Goal: Transaction & Acquisition: Book appointment/travel/reservation

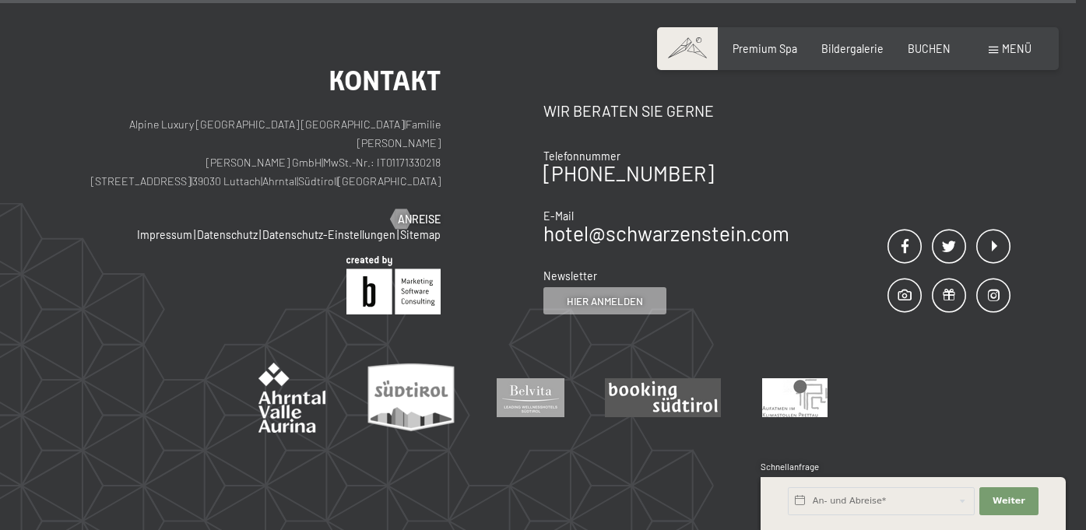
scroll to position [6369, 0]
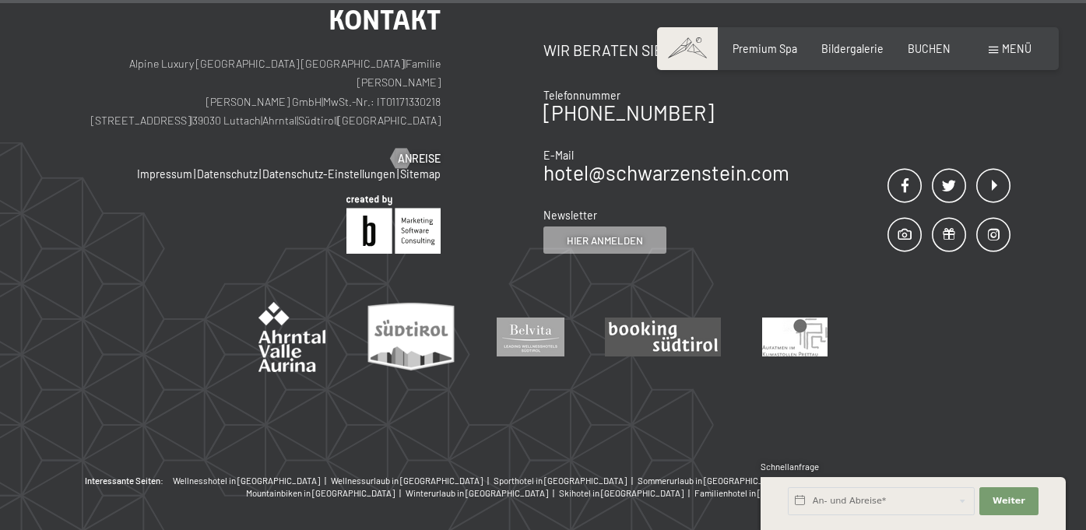
click at [1000, 57] on div "Buchen Anfragen Premium Spa Bildergalerie BUCHEN Menü DE IT EN Gutschein Bilder…" at bounding box center [857, 49] width 346 height 16
click at [1004, 42] on span "Menü" at bounding box center [1017, 48] width 30 height 13
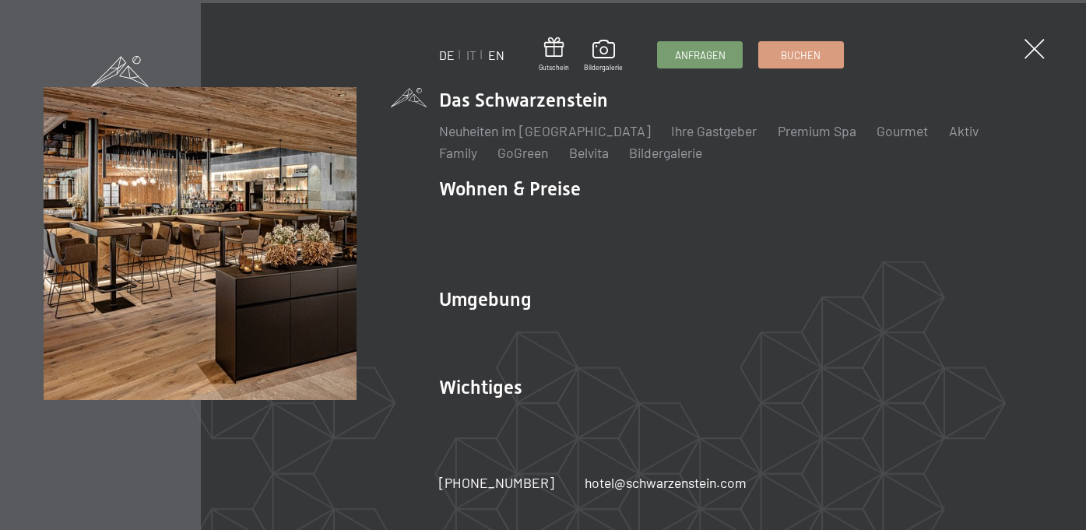
click at [497, 57] on link "EN" at bounding box center [496, 54] width 16 height 15
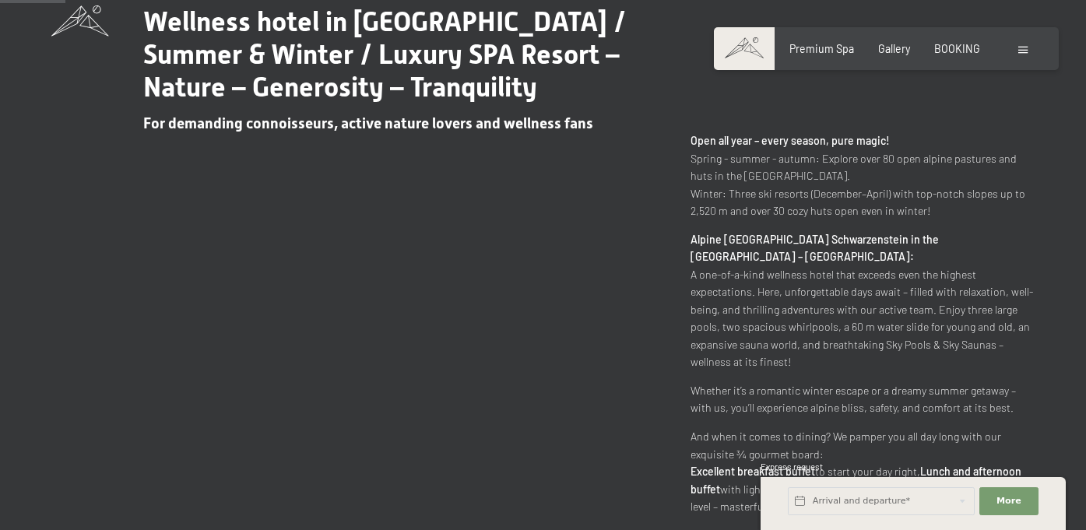
scroll to position [662, 0]
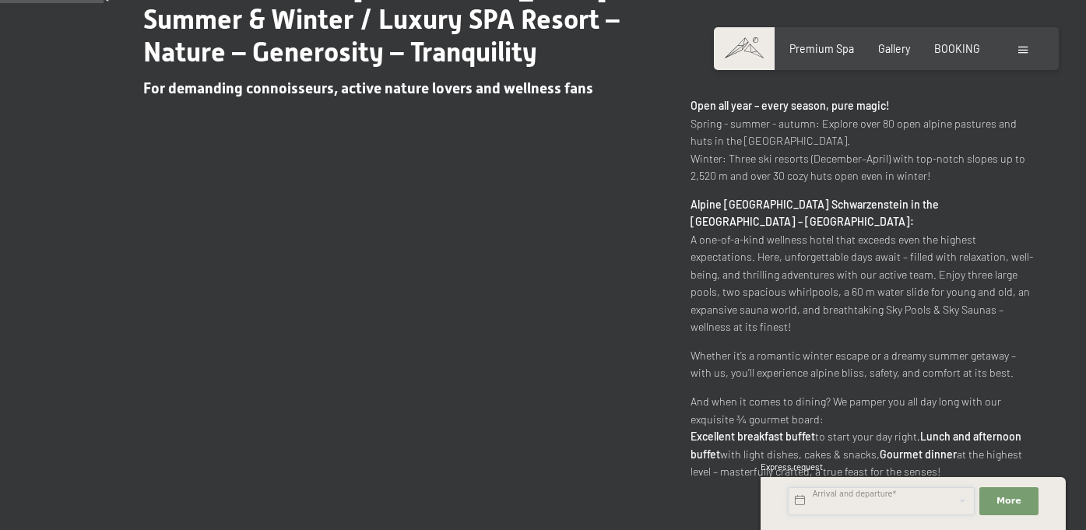
click at [865, 506] on input "text" at bounding box center [881, 501] width 187 height 28
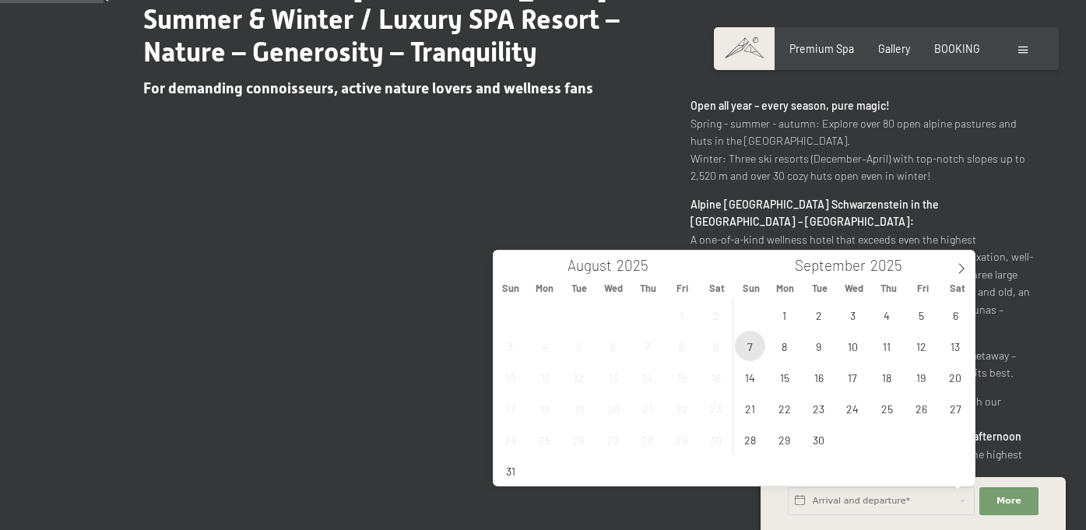
click at [754, 350] on span "7" at bounding box center [750, 346] width 30 height 30
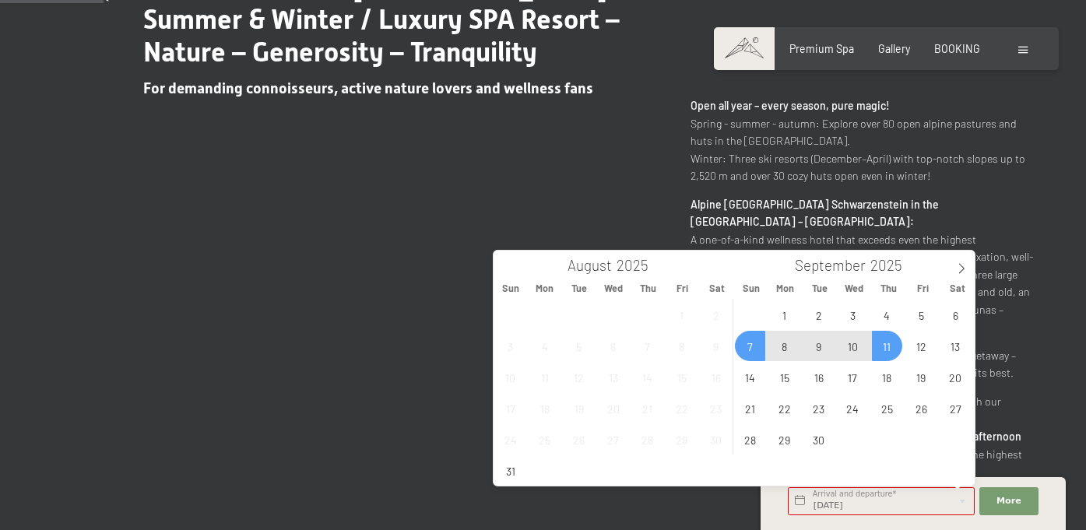
click at [892, 348] on span "11" at bounding box center [887, 346] width 30 height 30
type input "[DATE] - [DATE]"
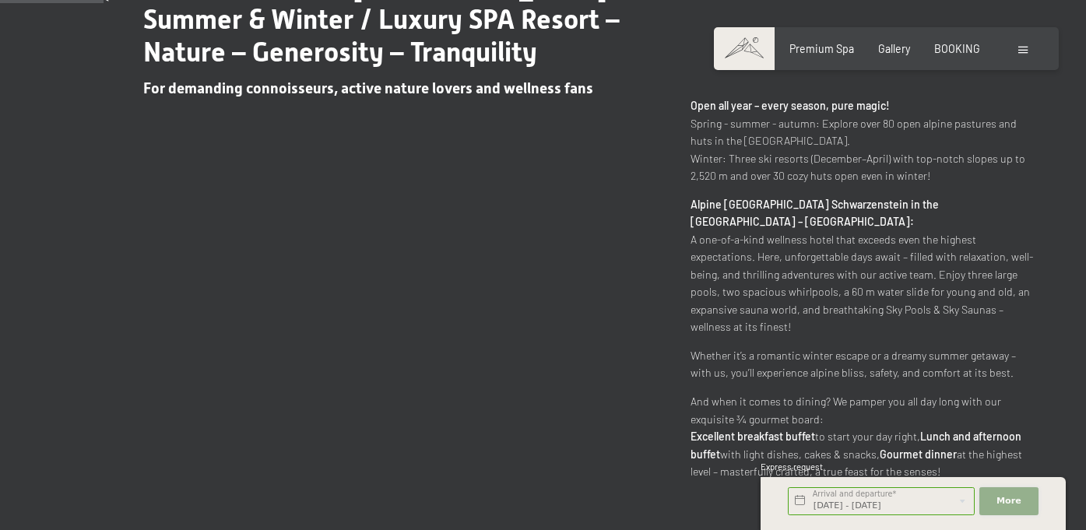
click at [1007, 504] on span "More" at bounding box center [1008, 501] width 25 height 12
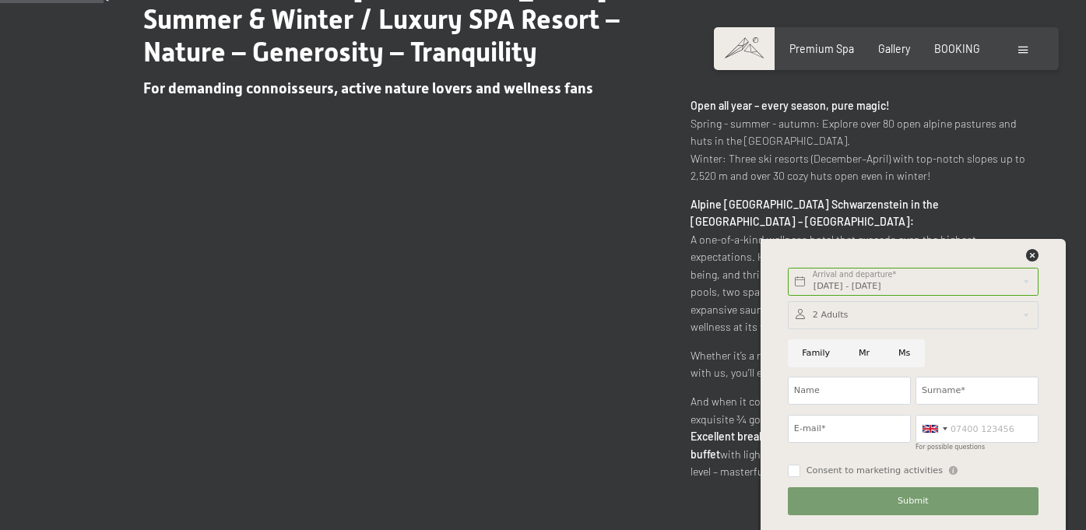
click at [834, 349] on input "Family" at bounding box center [816, 353] width 57 height 28
radio input "true"
click at [858, 318] on div at bounding box center [913, 315] width 251 height 28
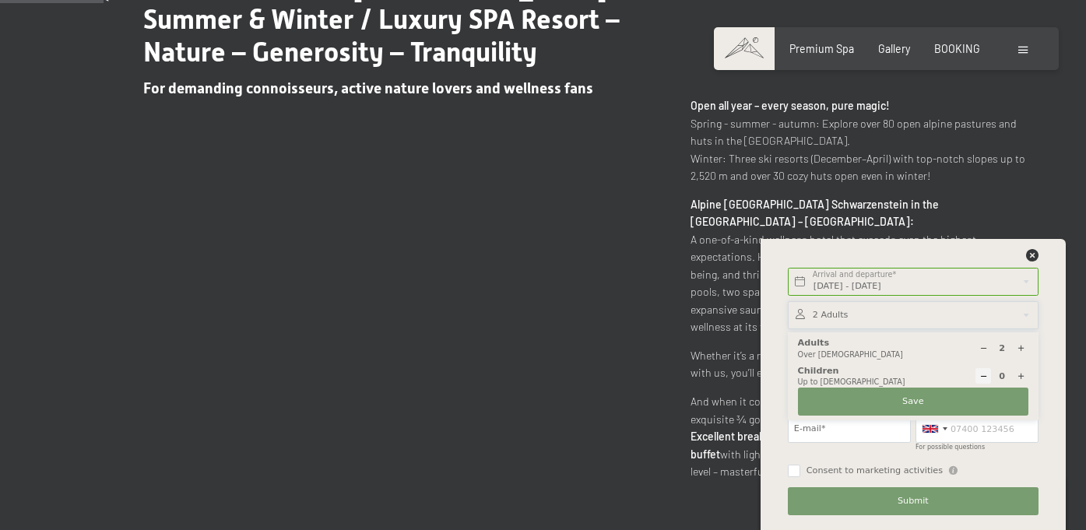
click at [1018, 374] on icon at bounding box center [1020, 376] width 9 height 9
type input "1"
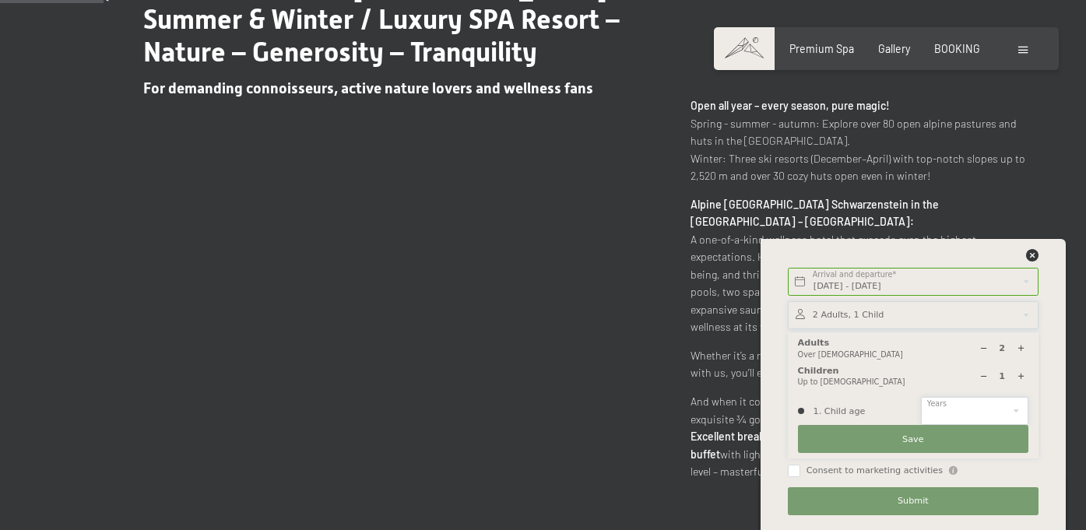
click at [968, 411] on select "0 1 2 3 4 5 6 7 8 9 10 11 12 13 14" at bounding box center [974, 411] width 107 height 28
select select "3"
click at [921, 397] on select "0 1 2 3 4 5 6 7 8 9 10 11 12 13 14" at bounding box center [974, 411] width 107 height 28
click at [939, 433] on button "Save" at bounding box center [913, 439] width 230 height 28
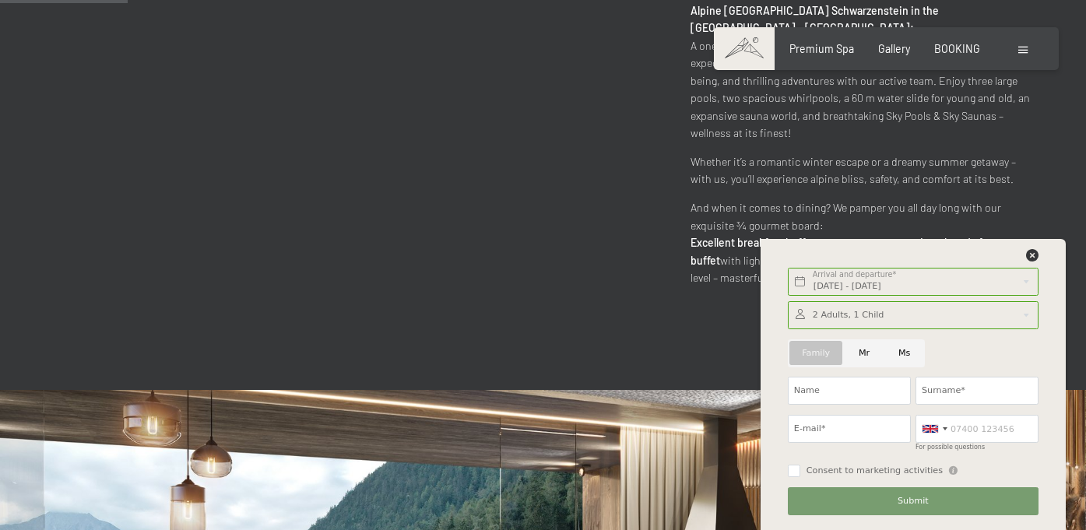
scroll to position [882, 0]
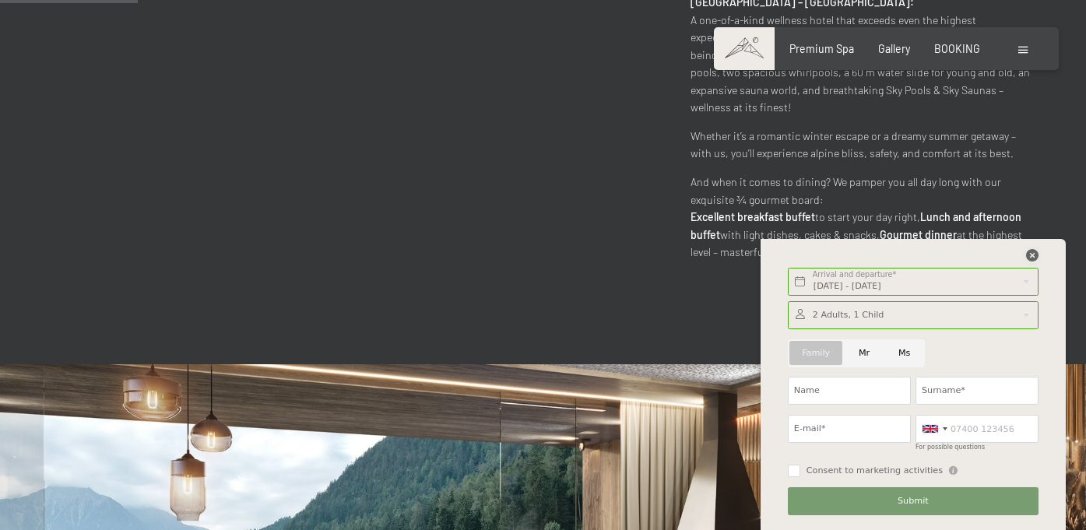
click at [1030, 252] on icon at bounding box center [1032, 255] width 12 height 12
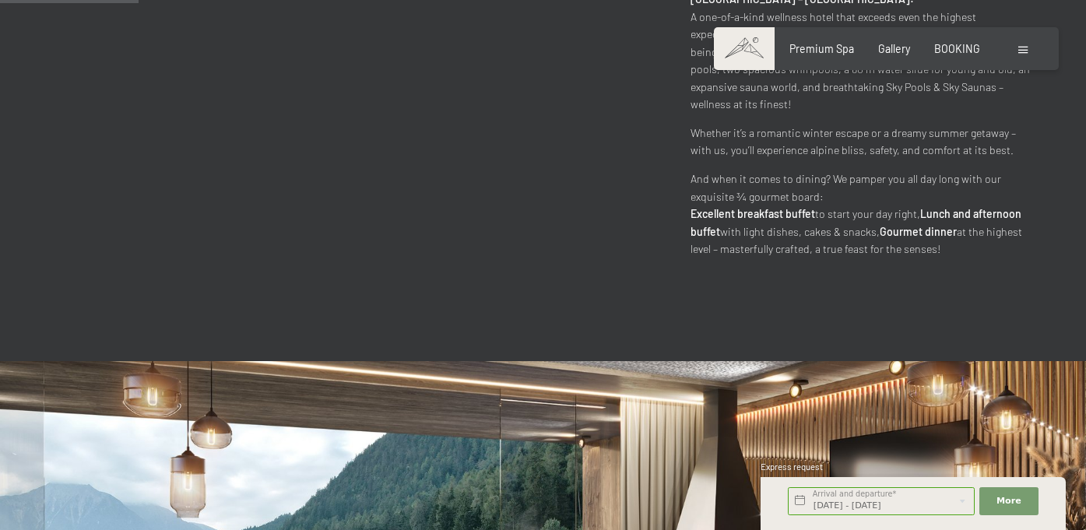
scroll to position [890, 0]
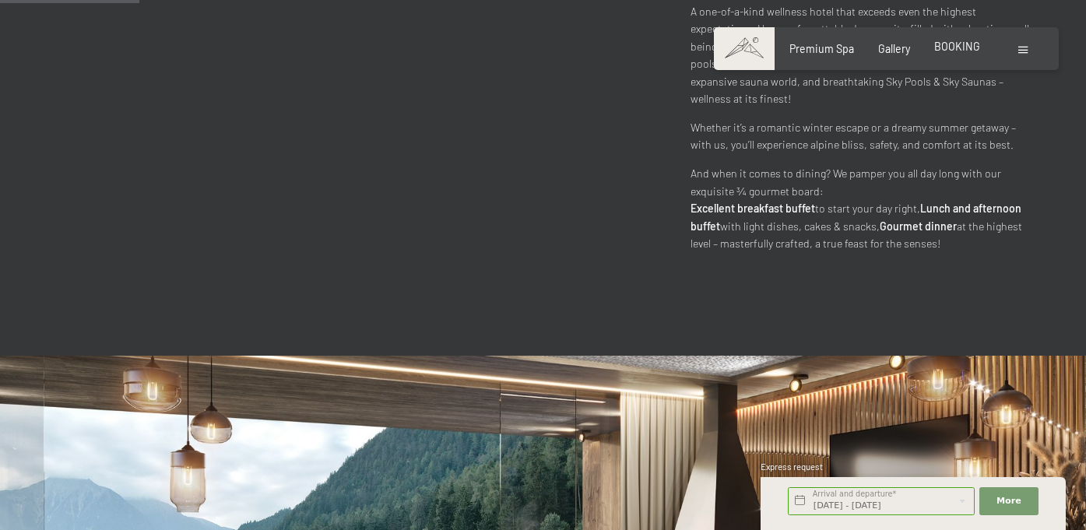
click at [955, 47] on span "BOOKING" at bounding box center [957, 46] width 46 height 13
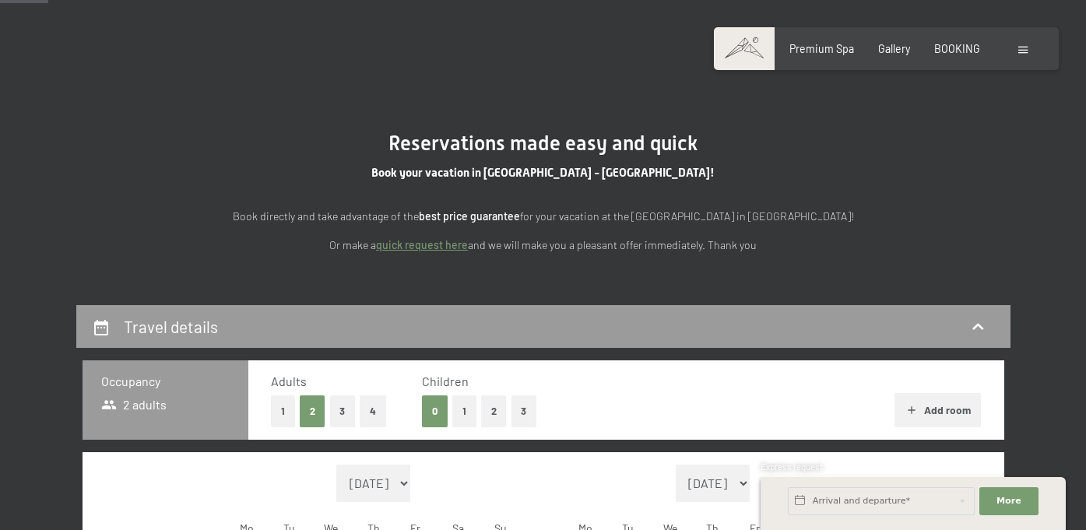
scroll to position [236, 0]
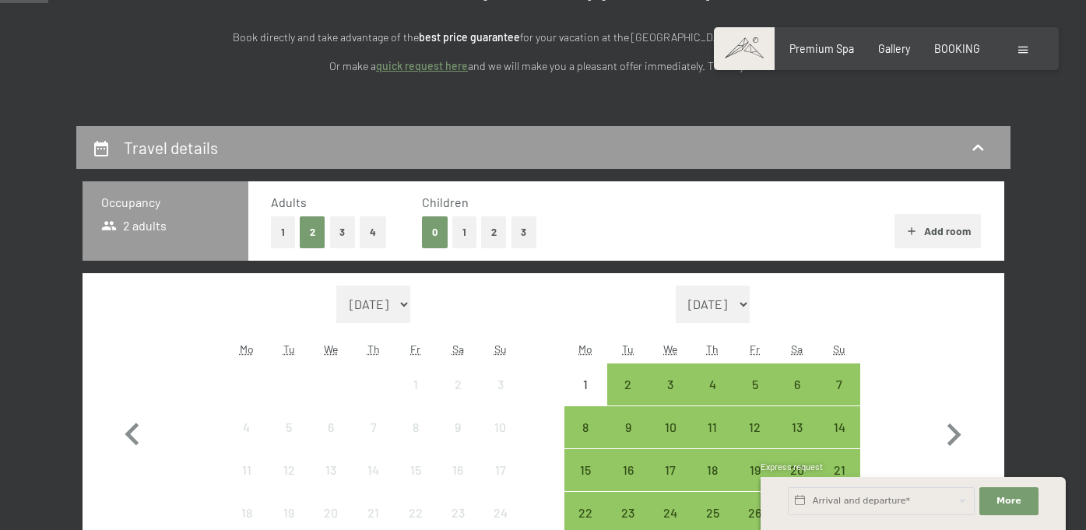
click at [458, 233] on button "1" at bounding box center [464, 232] width 24 height 32
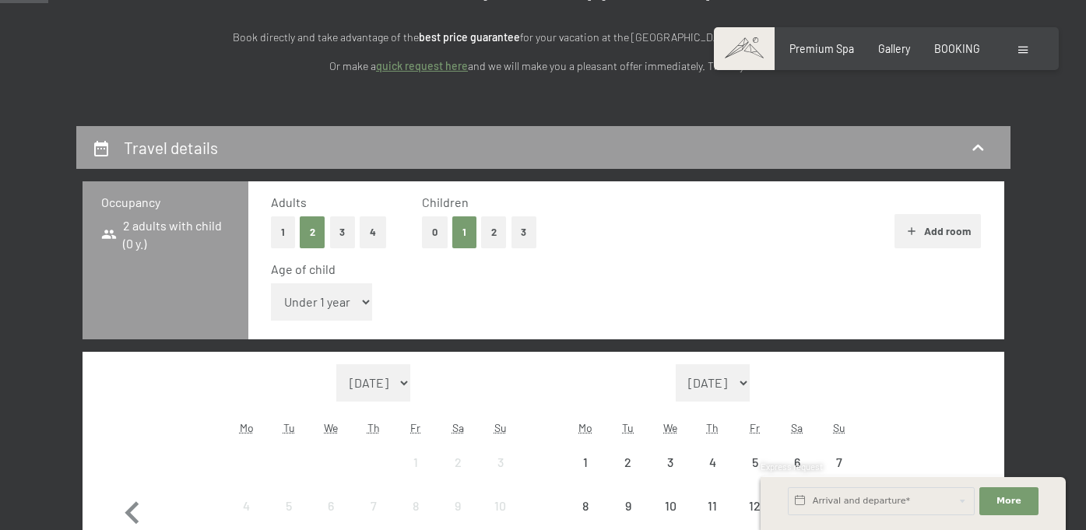
click at [320, 287] on select "Under 1 year 1 year 2 years 3 years 4 years 5 years 6 years 7 years 8 years 9 y…" at bounding box center [322, 301] width 102 height 37
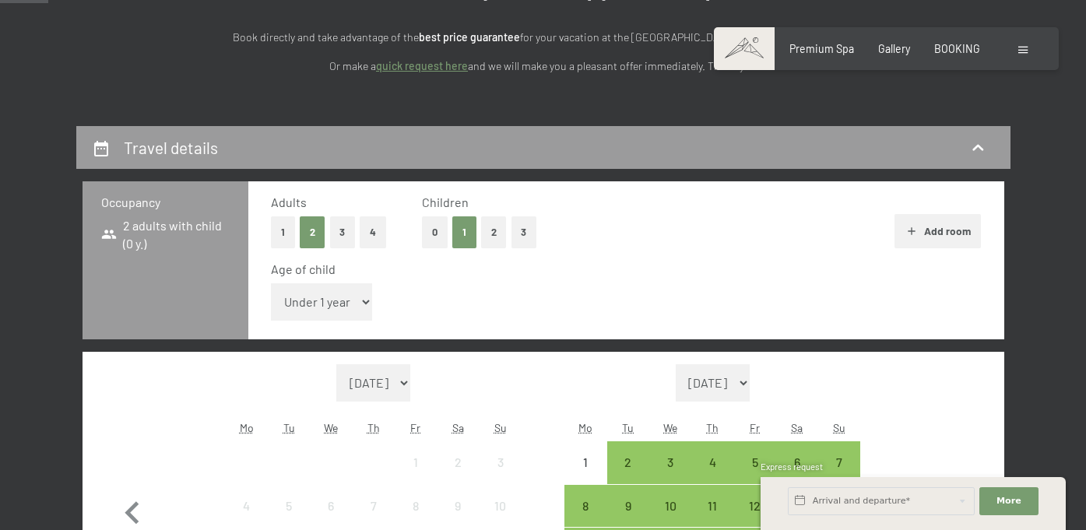
select select "3"
click at [271, 283] on select "Under 1 year 1 year 2 years 3 years 4 years 5 years 6 years 7 years 8 years 9 y…" at bounding box center [322, 301] width 102 height 37
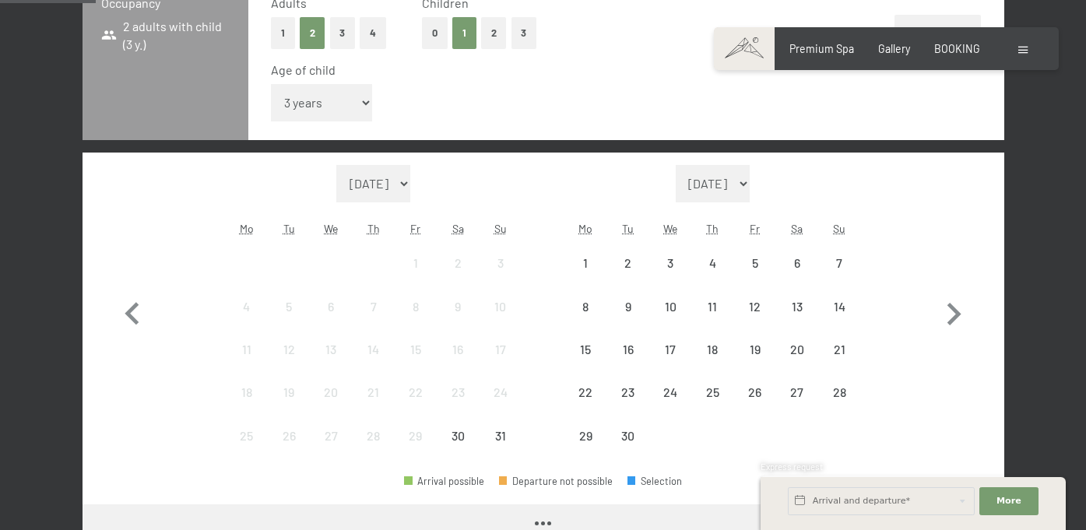
scroll to position [479, 0]
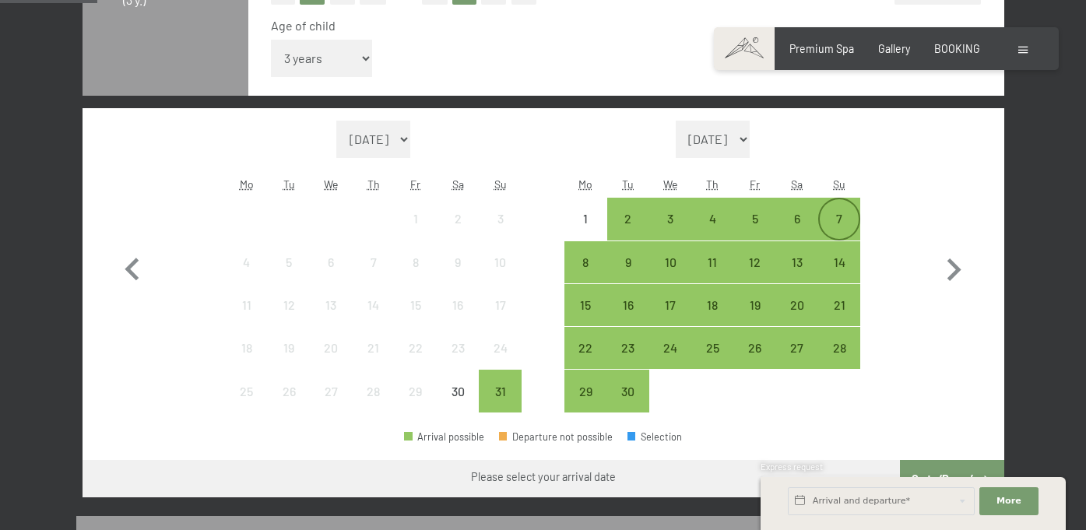
click at [836, 206] on div "7" at bounding box center [839, 218] width 39 height 39
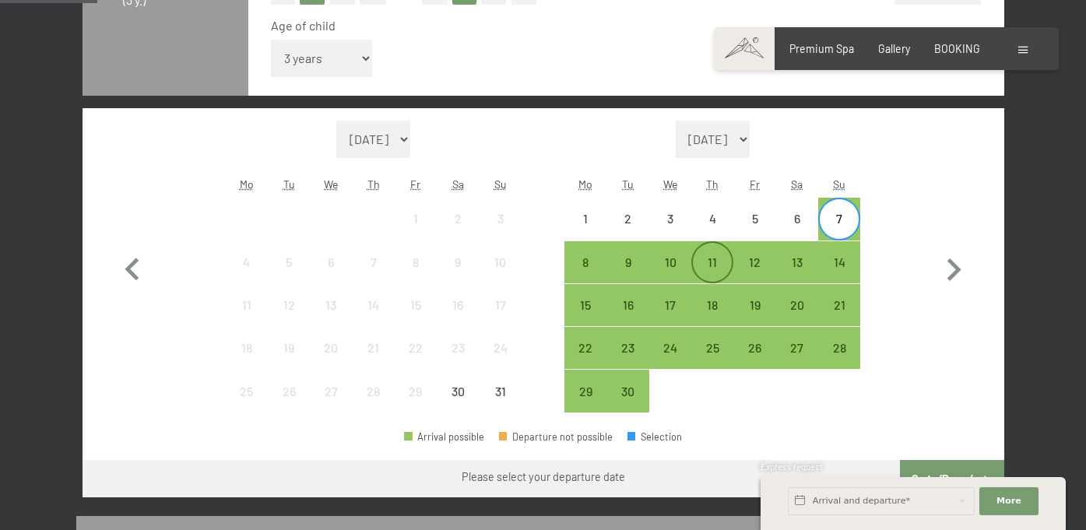
click at [707, 258] on div "11" at bounding box center [712, 275] width 39 height 39
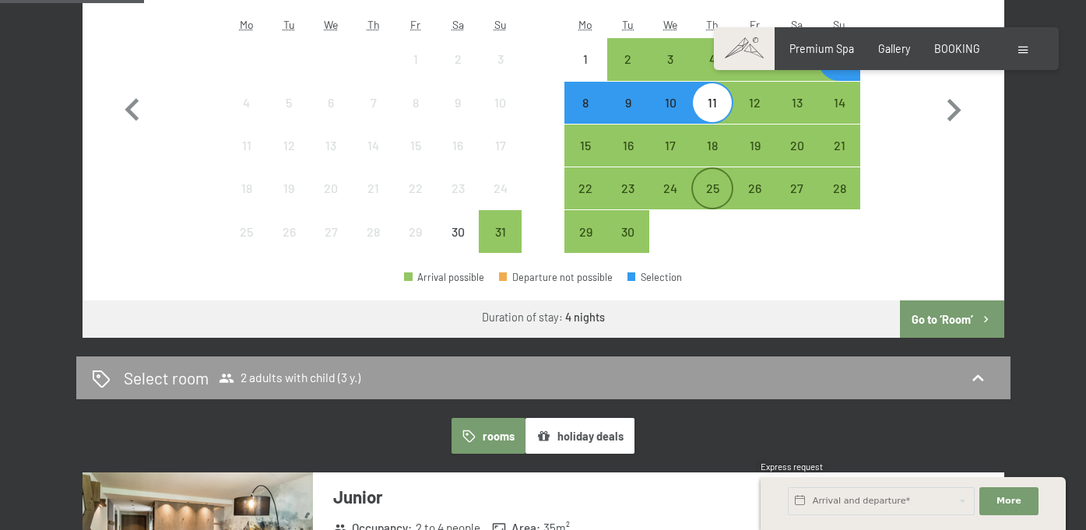
scroll to position [777, 0]
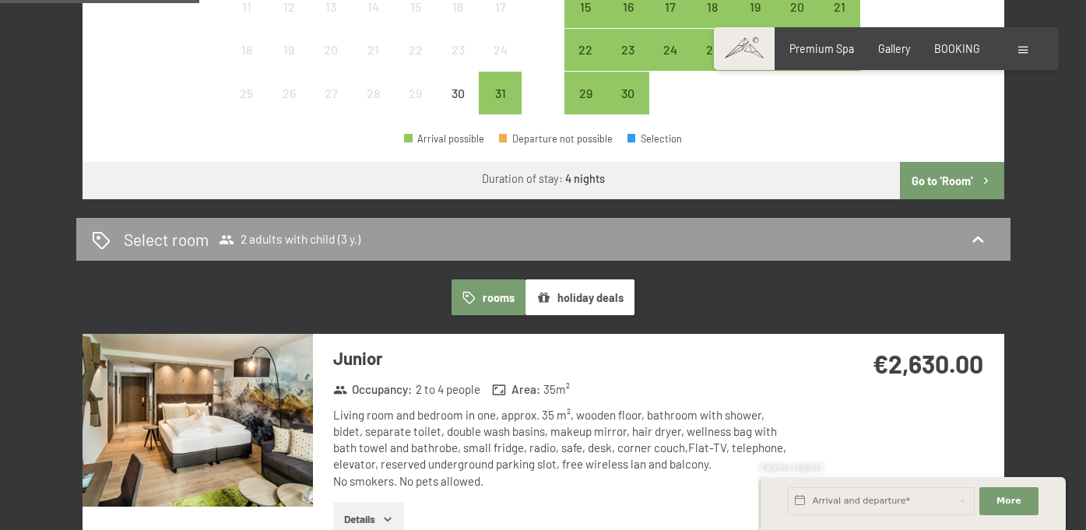
click at [947, 192] on button "Go to ‘Room’" at bounding box center [952, 180] width 104 height 37
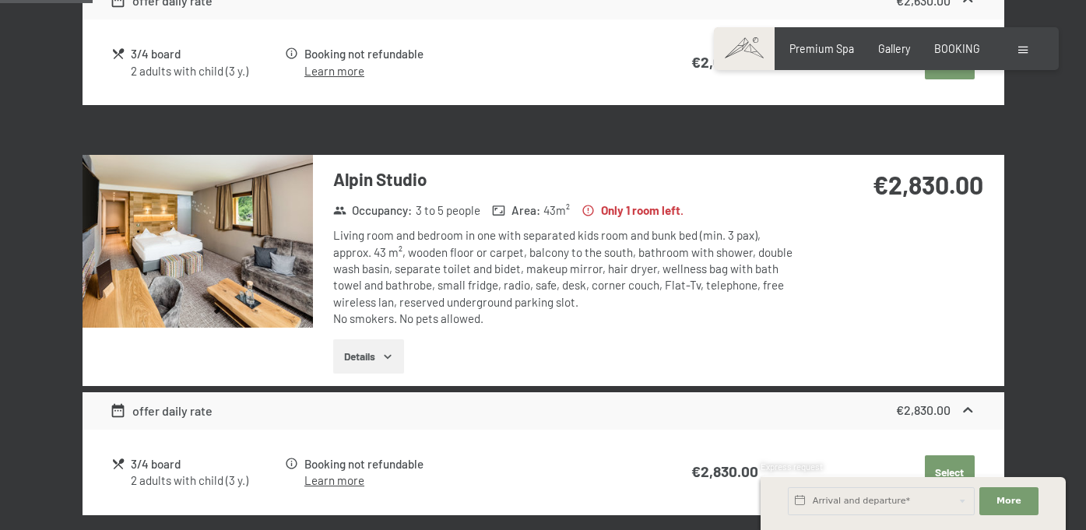
scroll to position [362, 0]
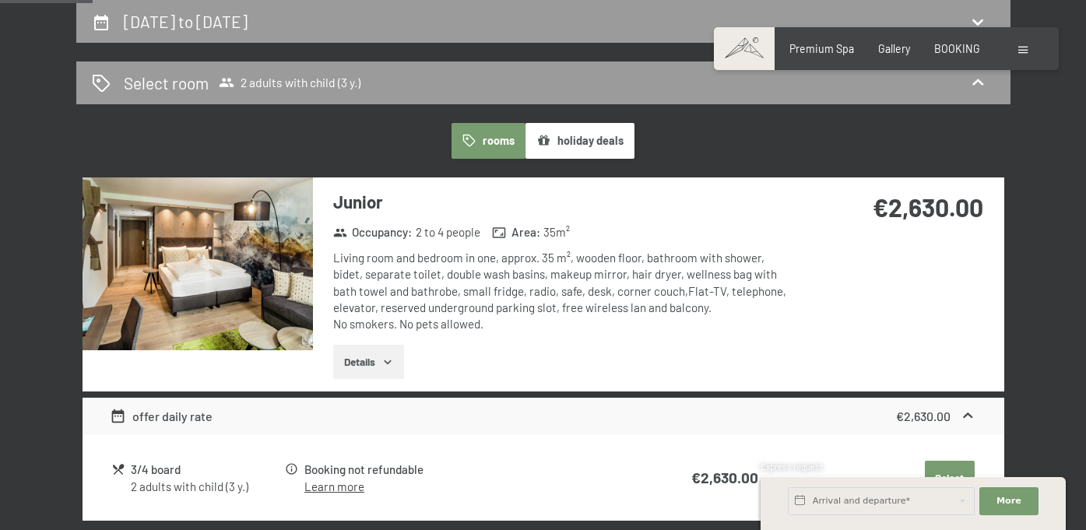
click at [261, 259] on img at bounding box center [197, 263] width 230 height 173
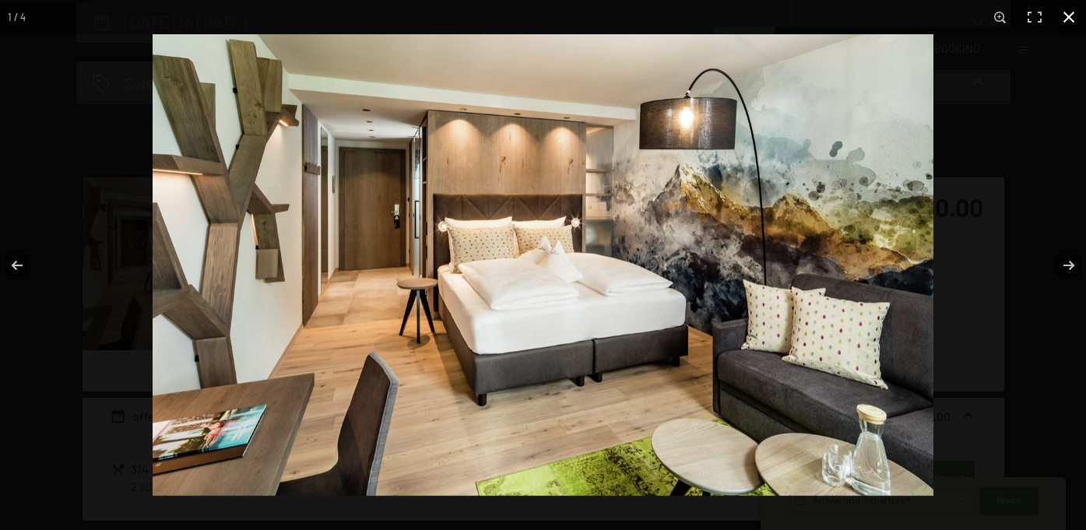
click at [971, 93] on div at bounding box center [696, 299] width 1086 height 530
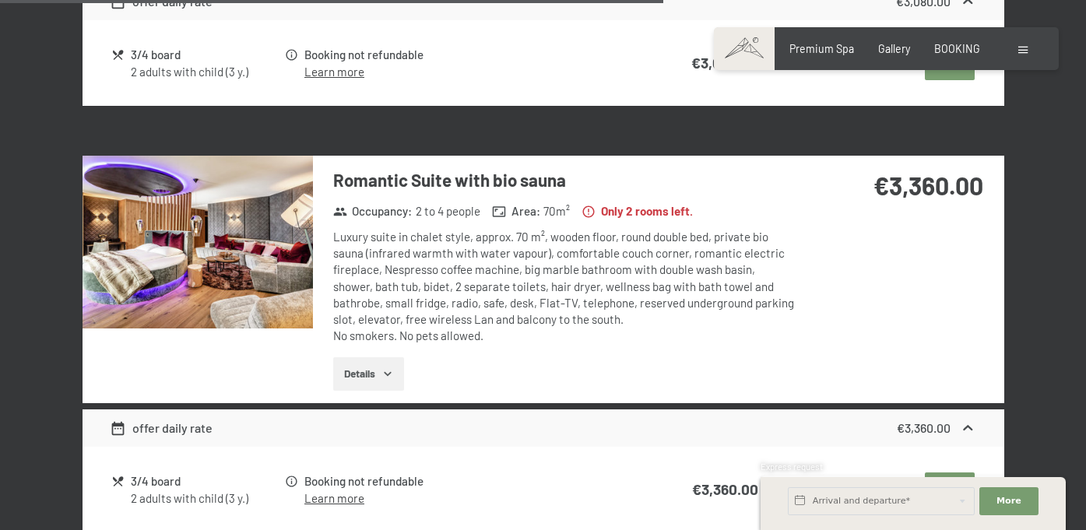
scroll to position [2431, 0]
